Goal: Download file/media

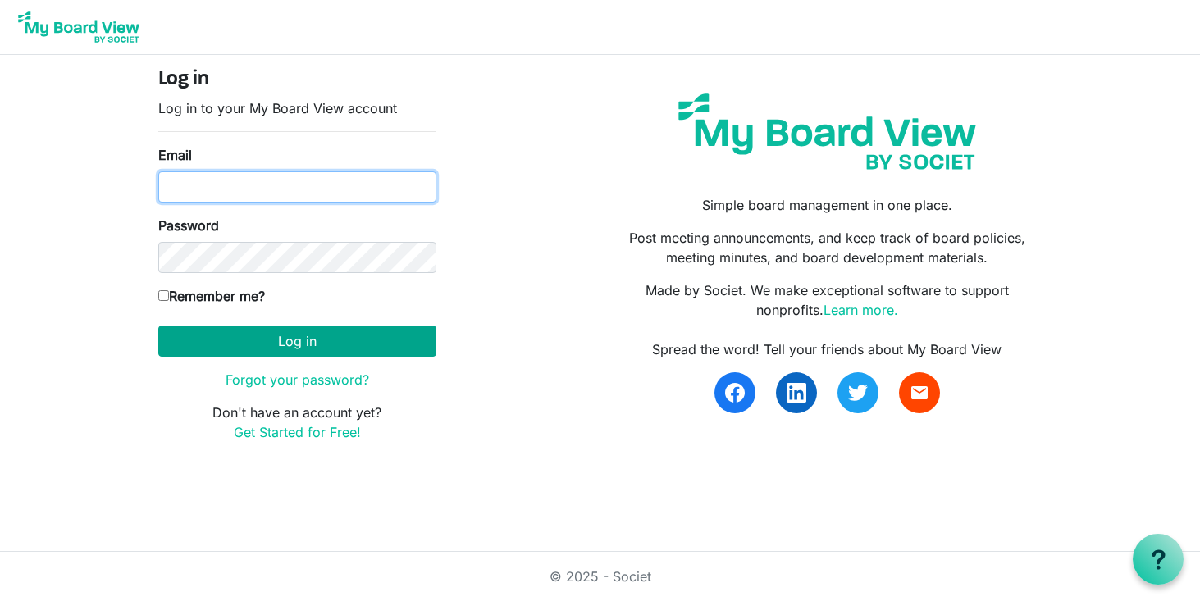
type input "[EMAIL_ADDRESS][DOMAIN_NAME]"
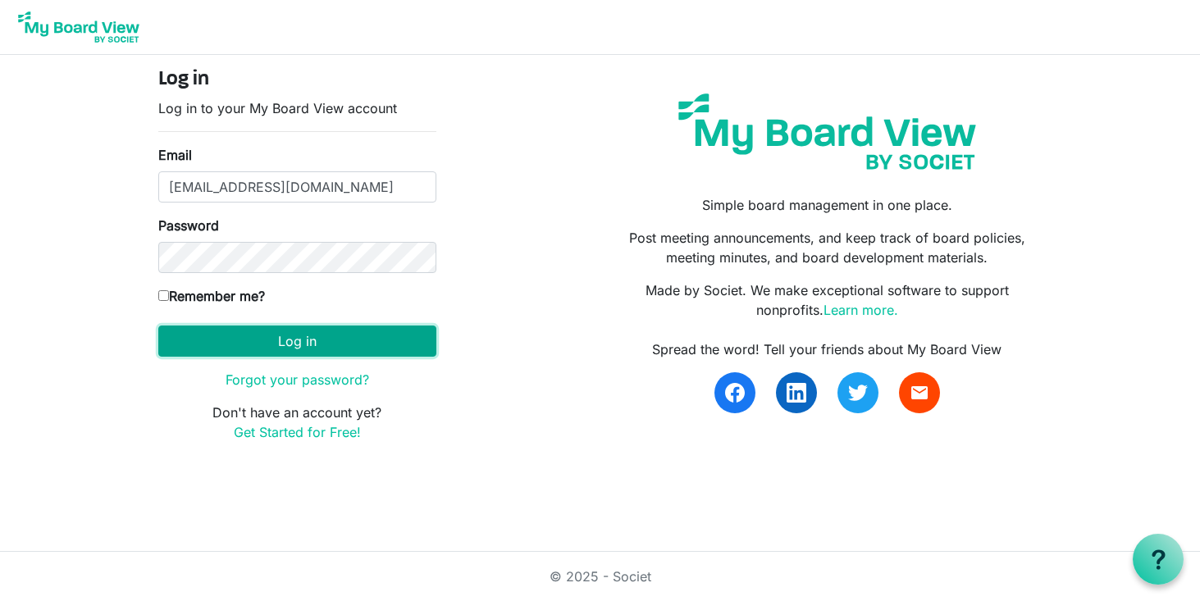
click at [289, 341] on button "Log in" at bounding box center [297, 341] width 278 height 31
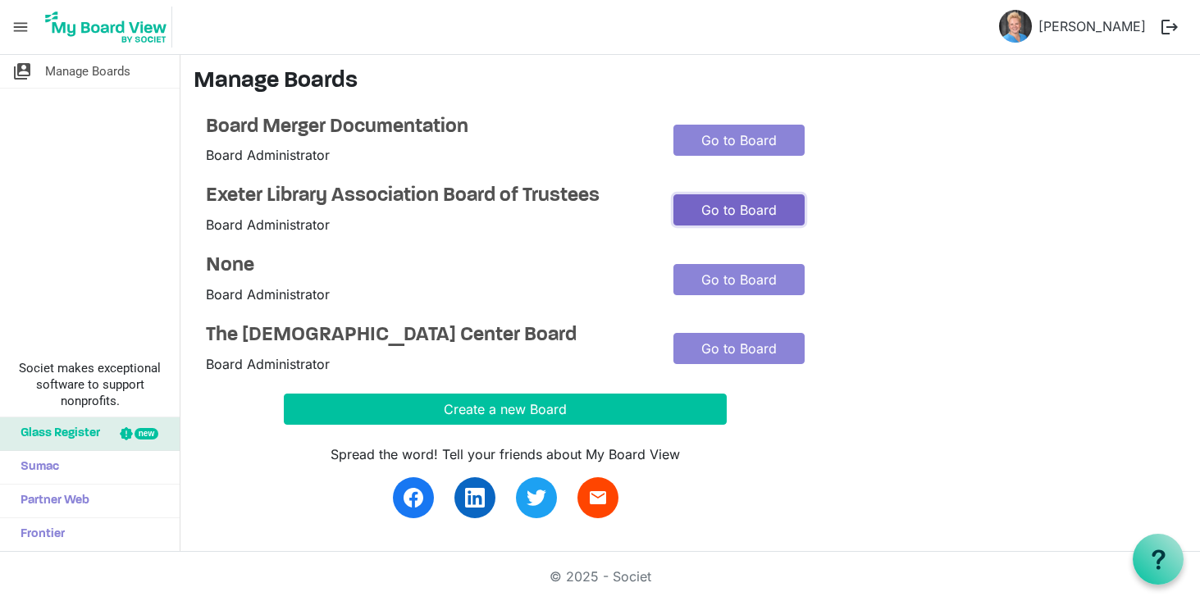
click at [724, 207] on link "Go to Board" at bounding box center [739, 209] width 131 height 31
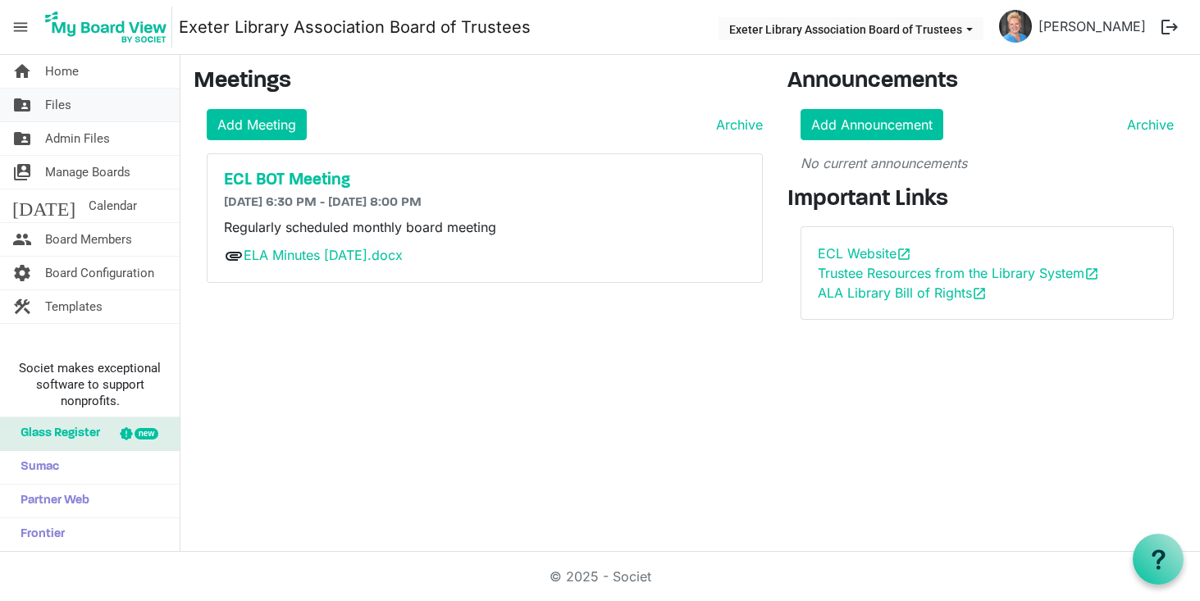
click at [55, 102] on span "Files" at bounding box center [58, 105] width 26 height 33
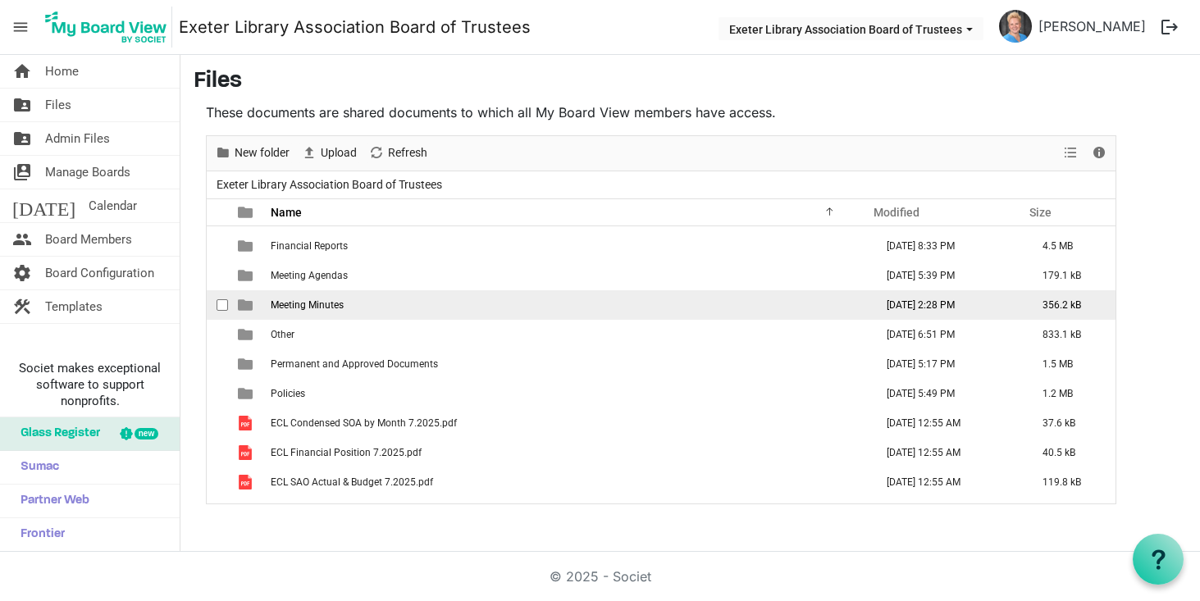
scroll to position [78, 0]
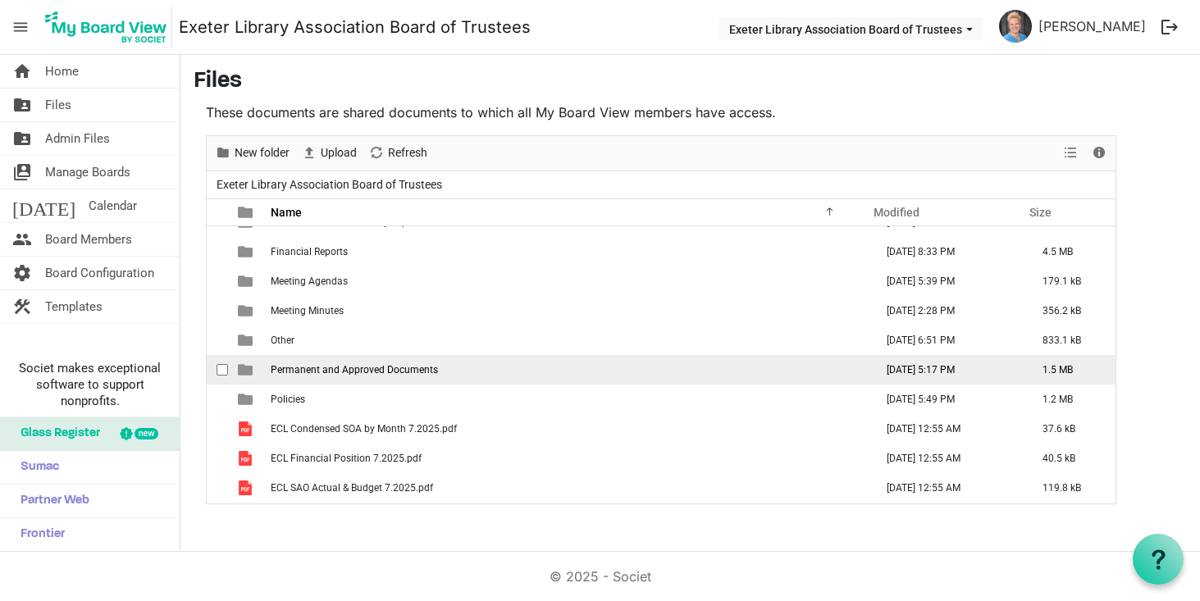
click at [296, 369] on span "Permanent and Approved Documents" at bounding box center [354, 369] width 167 height 11
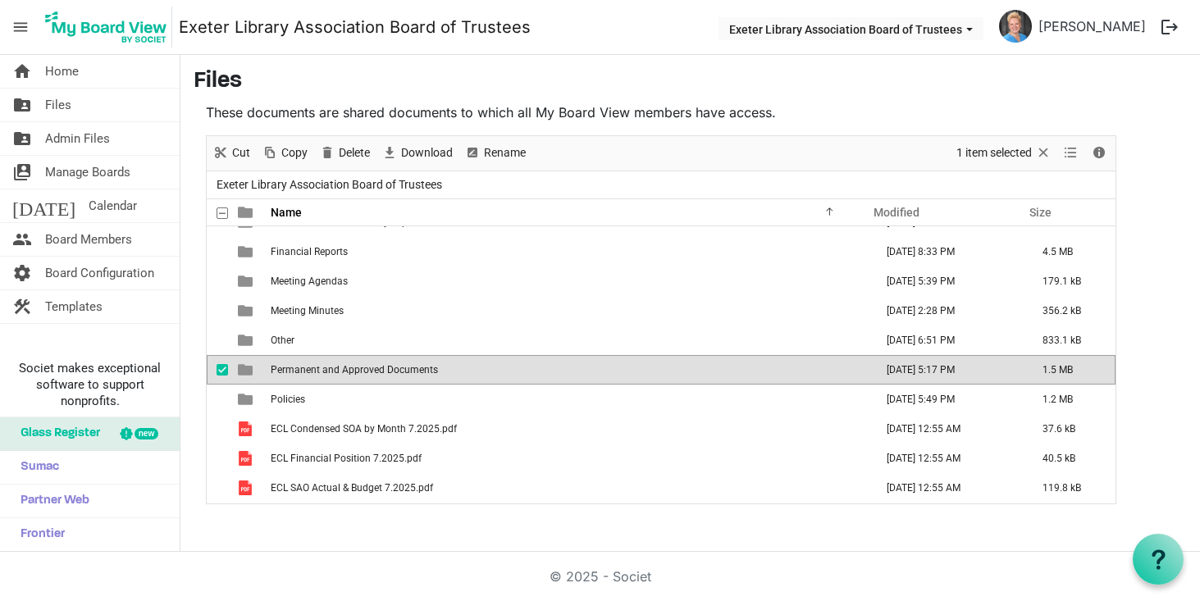
click at [296, 369] on span "Permanent and Approved Documents" at bounding box center [354, 369] width 167 height 11
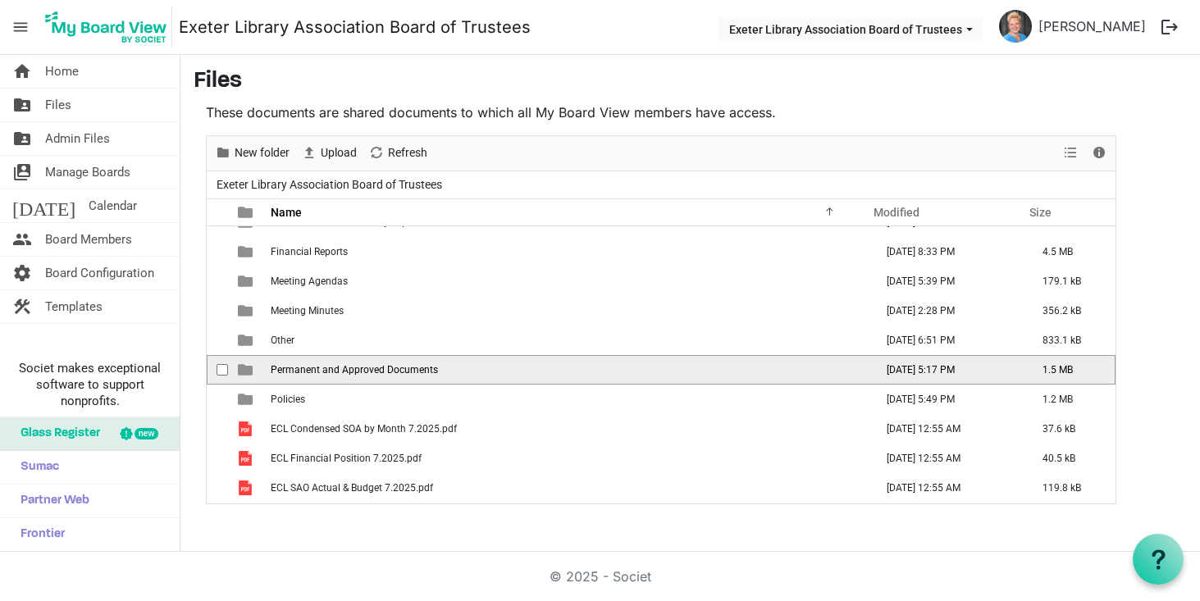
click at [296, 369] on span "Permanent and Approved Documents" at bounding box center [354, 369] width 167 height 11
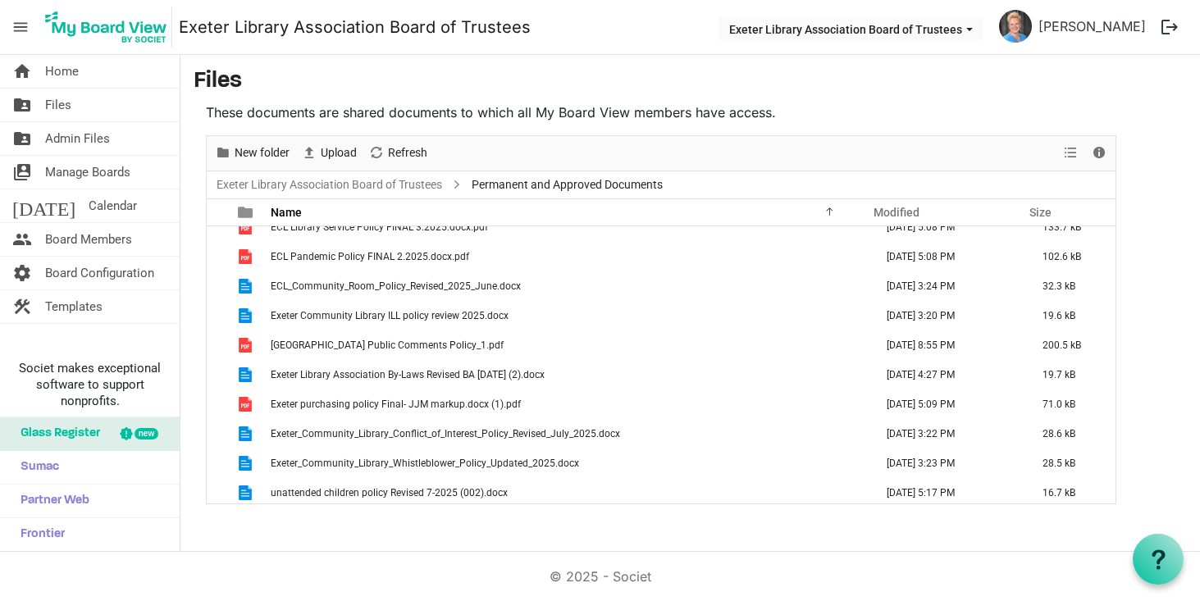
scroll to position [107, 0]
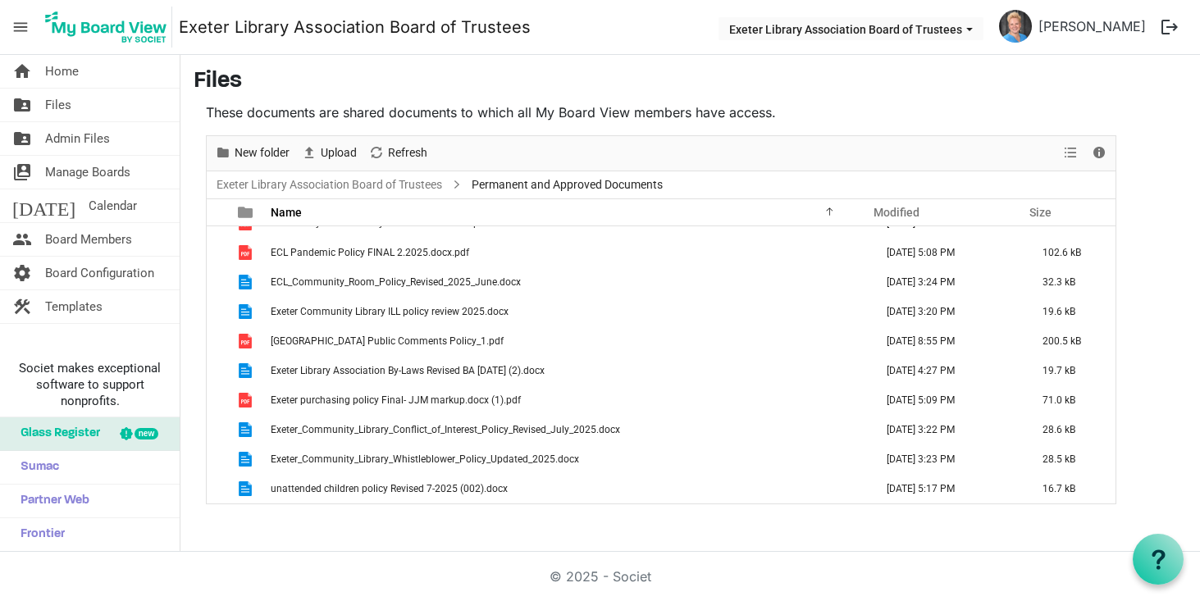
click at [296, 369] on span "Exeter Library Association By-Laws Revised BA July 2025 (2).docx" at bounding box center [408, 370] width 274 height 11
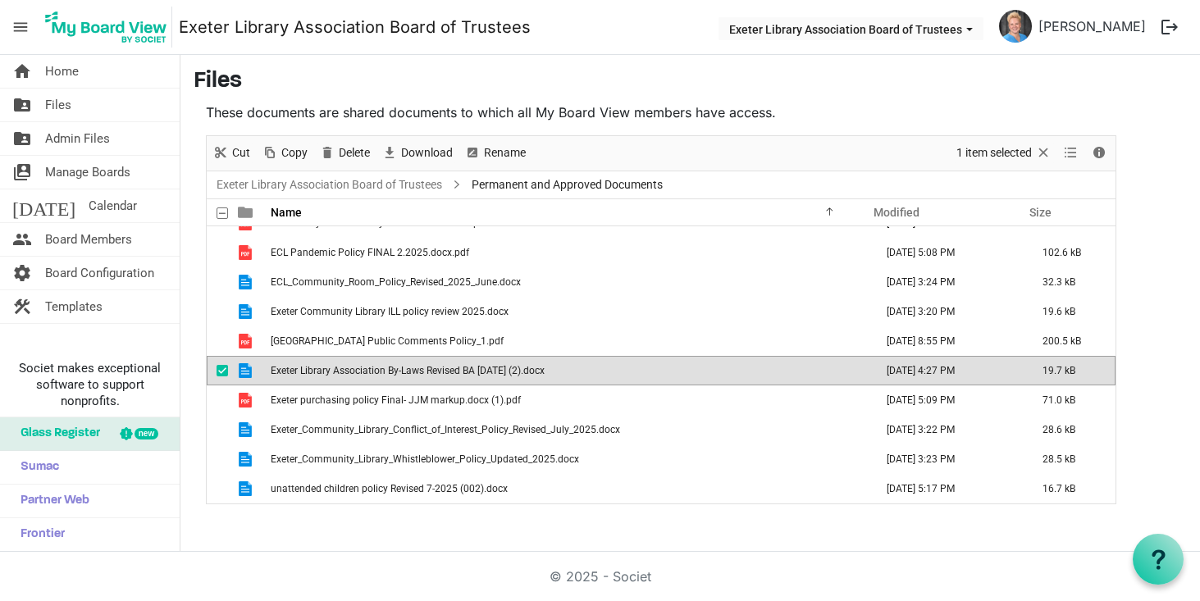
click at [296, 369] on span "Exeter Library Association By-Laws Revised BA July 2025 (2).docx" at bounding box center [408, 370] width 274 height 11
